Goal: Check status: Verify the current state of an ongoing process or item

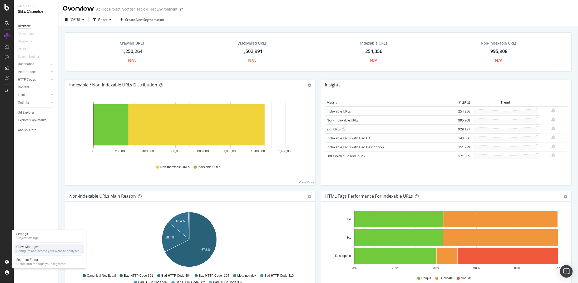
click at [28, 252] on div "Configure and access your website analyses" at bounding box center [47, 251] width 63 height 4
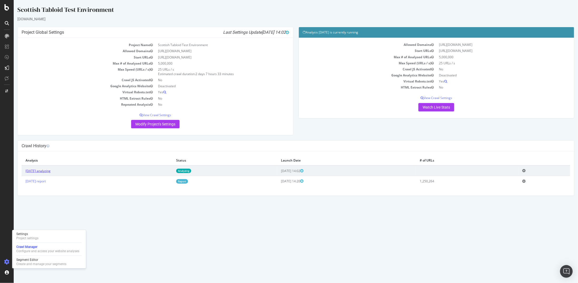
click at [50, 170] on link "[DATE] analyzing" at bounding box center [37, 170] width 25 height 4
